Goal: Task Accomplishment & Management: Use online tool/utility

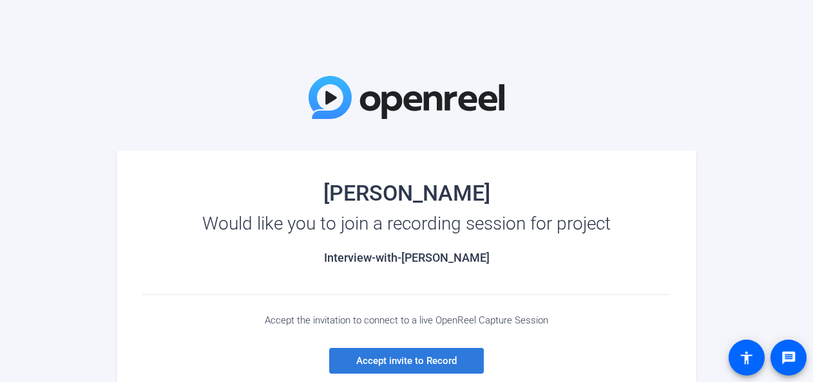
click at [400, 359] on span "Accept invite to Record" at bounding box center [406, 361] width 100 height 12
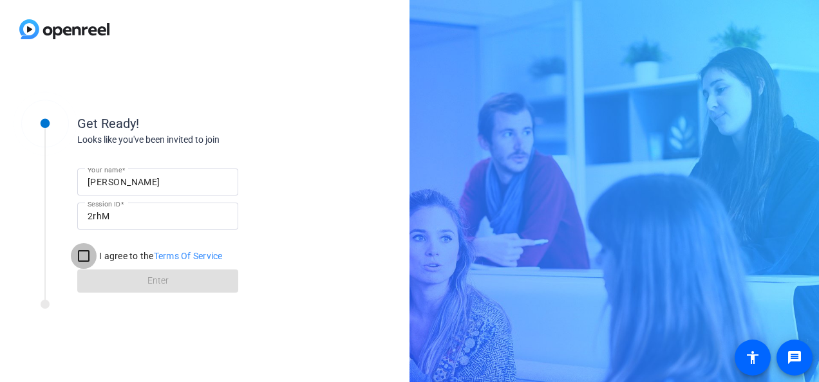
click at [82, 258] on input "I agree to the Terms Of Service" at bounding box center [84, 256] width 26 height 26
checkbox input "true"
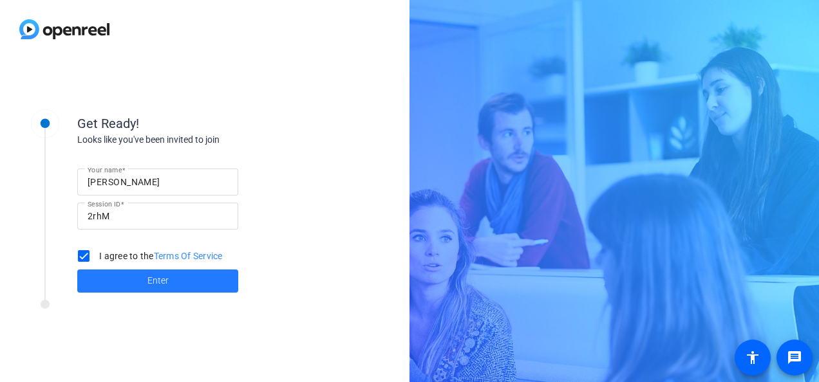
click at [144, 286] on span at bounding box center [157, 281] width 161 height 31
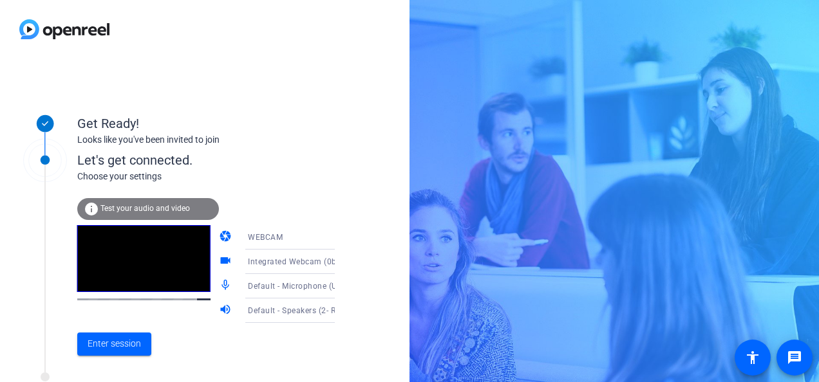
click at [151, 212] on span "Test your audio and video" at bounding box center [144, 208] width 89 height 9
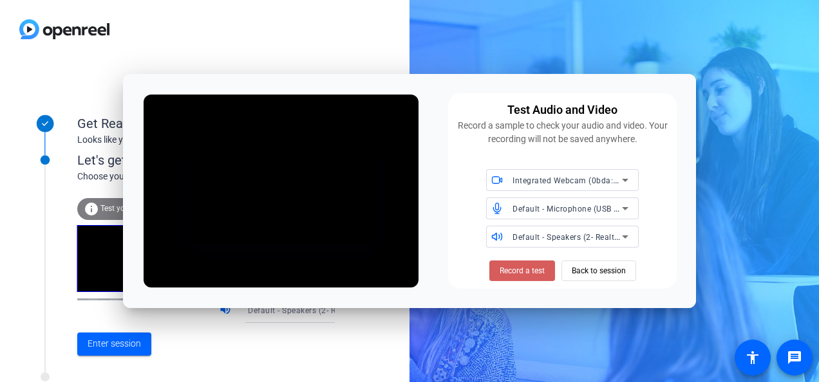
click at [527, 274] on span "Record a test" at bounding box center [522, 271] width 45 height 12
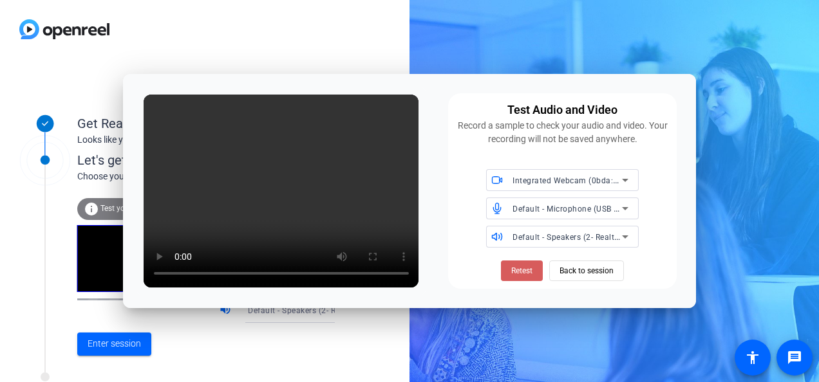
click at [523, 264] on span at bounding box center [522, 271] width 42 height 31
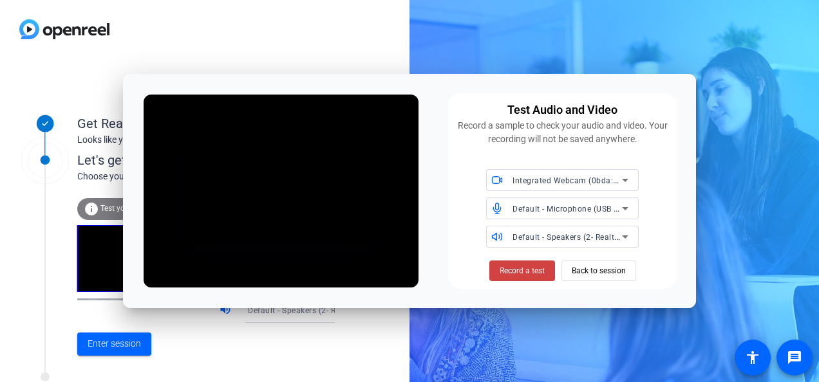
click at [523, 264] on span at bounding box center [522, 271] width 66 height 31
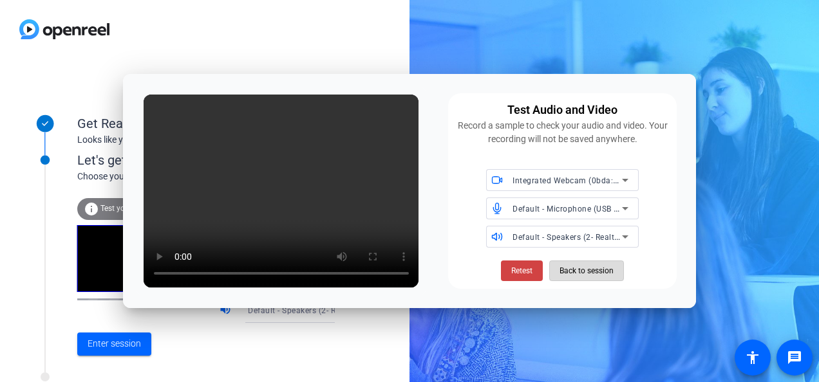
click at [581, 276] on span "Back to session" at bounding box center [587, 271] width 54 height 24
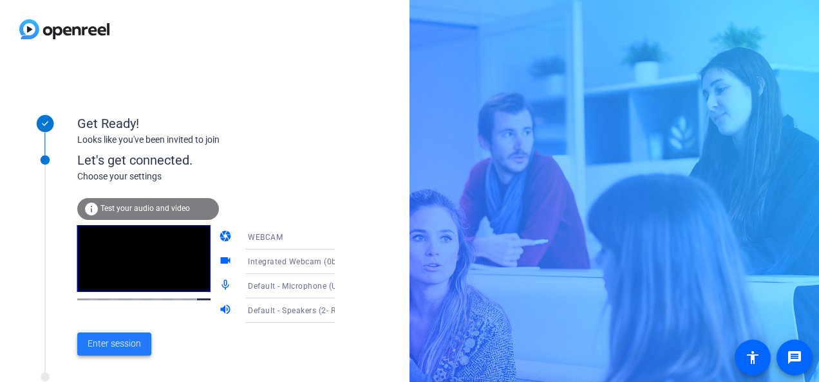
click at [126, 346] on span "Enter session" at bounding box center [114, 344] width 53 height 14
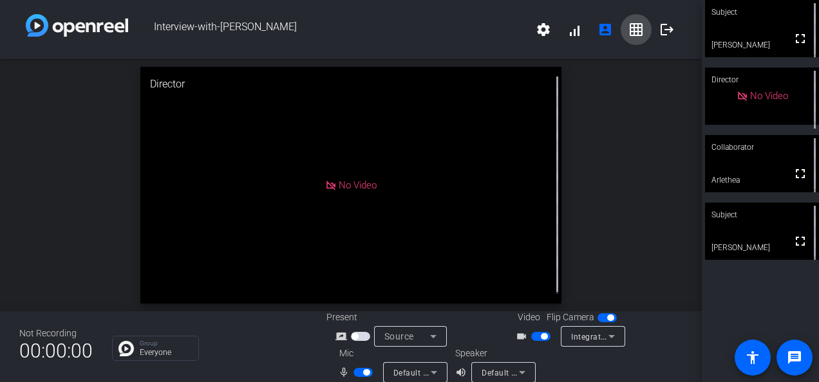
click at [628, 33] on mat-icon "grid_on" at bounding box center [635, 29] width 15 height 15
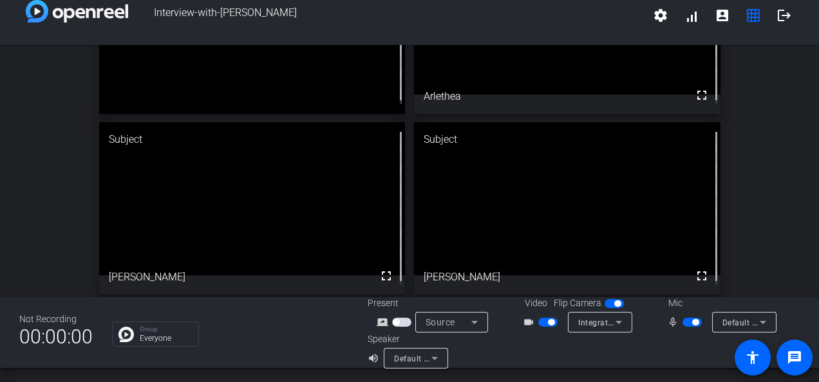
scroll to position [15, 0]
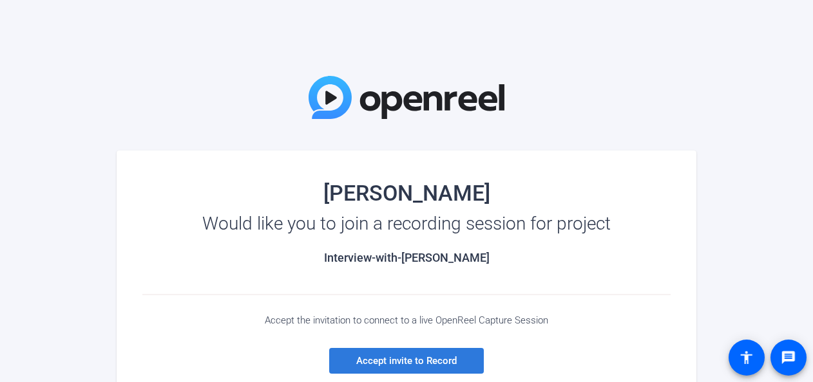
click at [438, 364] on span "Accept invite to Record" at bounding box center [406, 361] width 100 height 12
